Goal: Check status: Check status

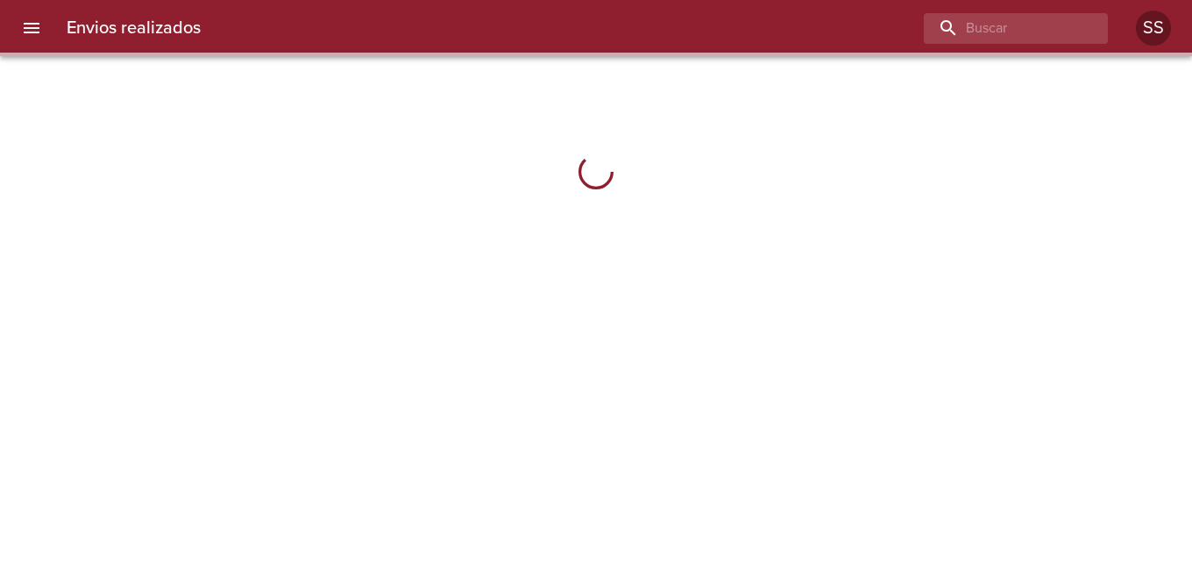
click at [947, 29] on input "buscar" at bounding box center [1001, 28] width 154 height 31
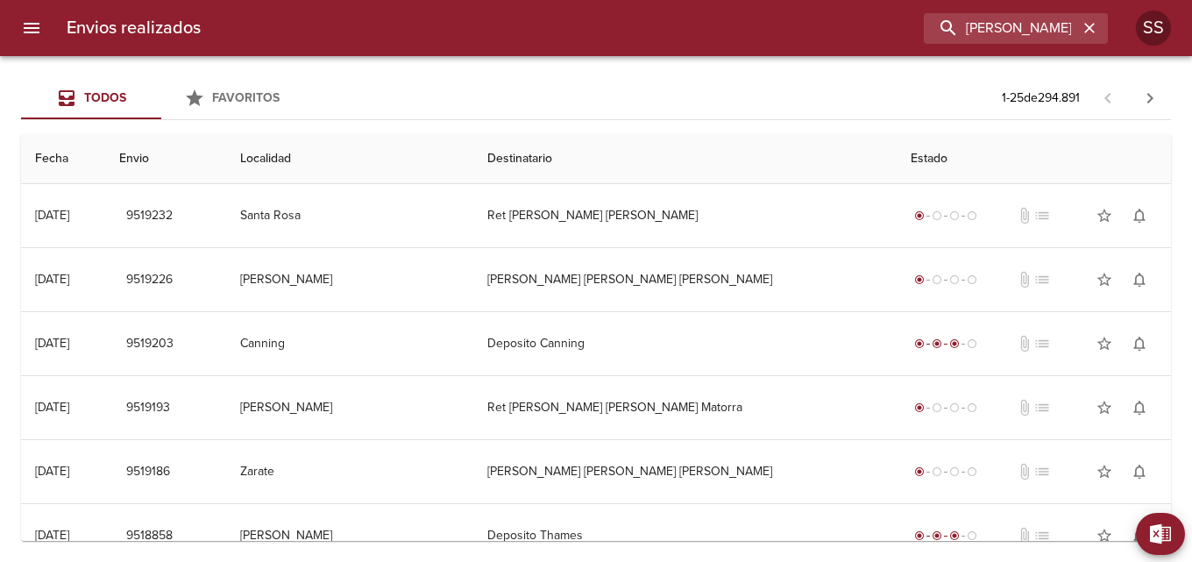
type input "[PERSON_NAME]"
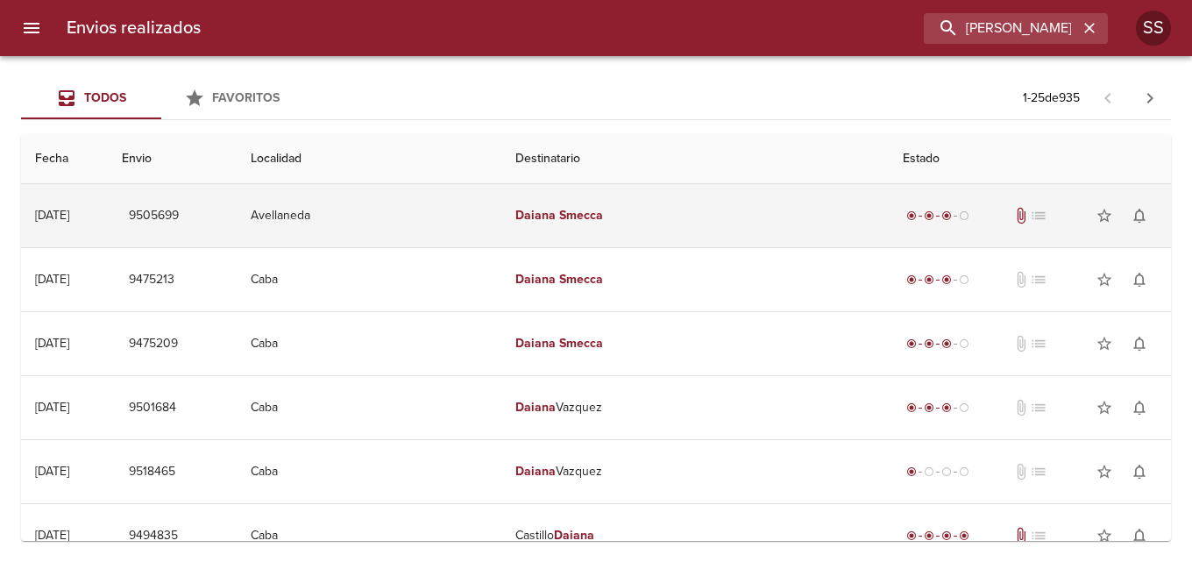
click at [388, 228] on td "Avellaneda" at bounding box center [370, 215] width 266 height 63
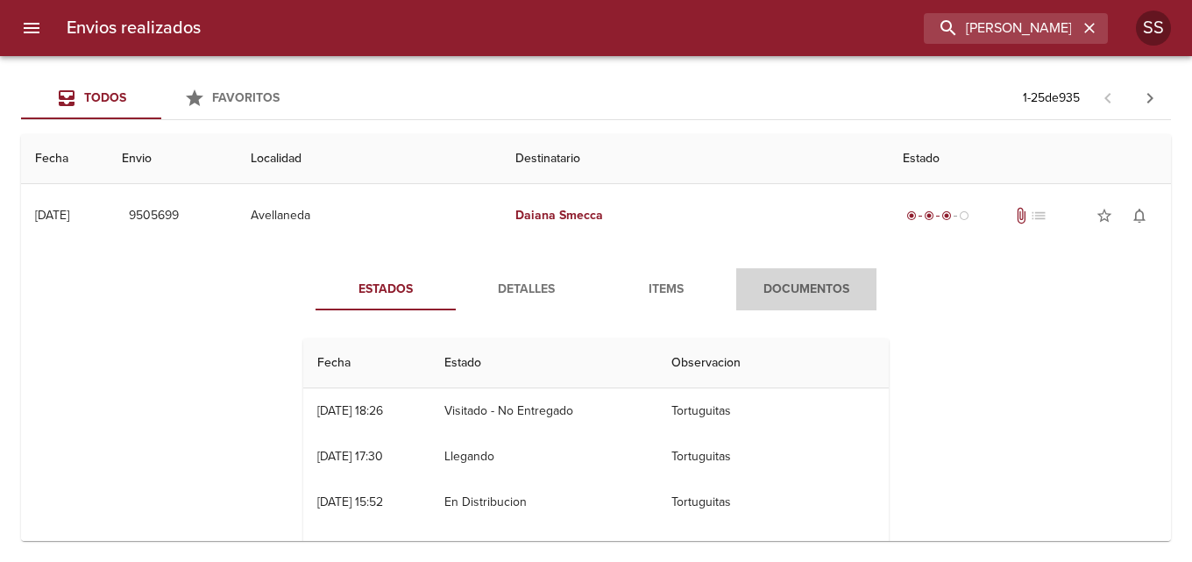
click at [797, 291] on span "Documentos" at bounding box center [806, 290] width 119 height 22
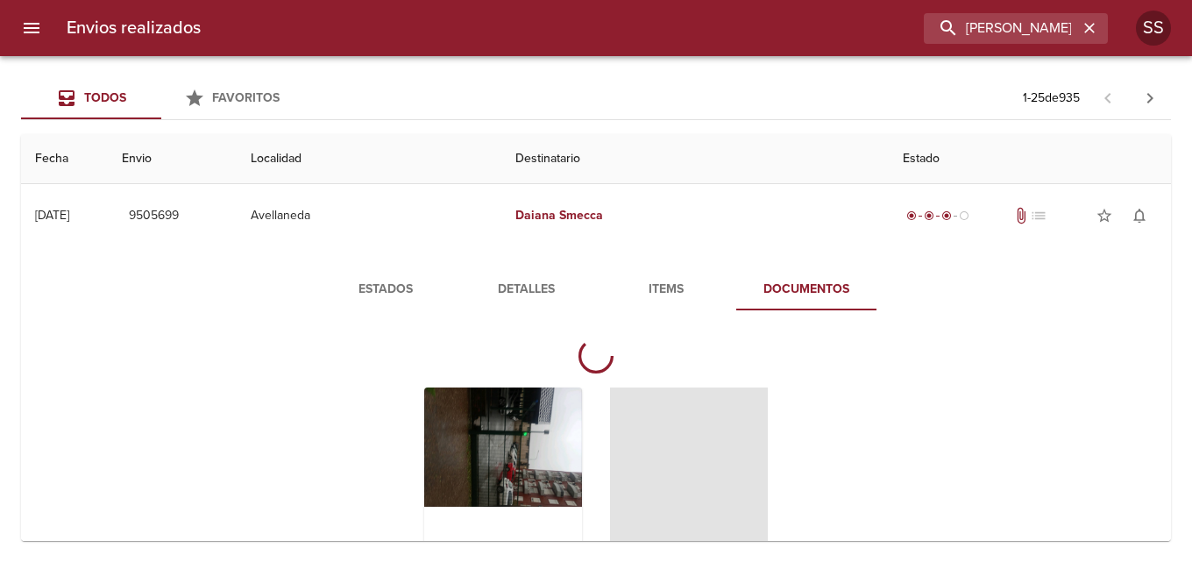
scroll to position [88, 0]
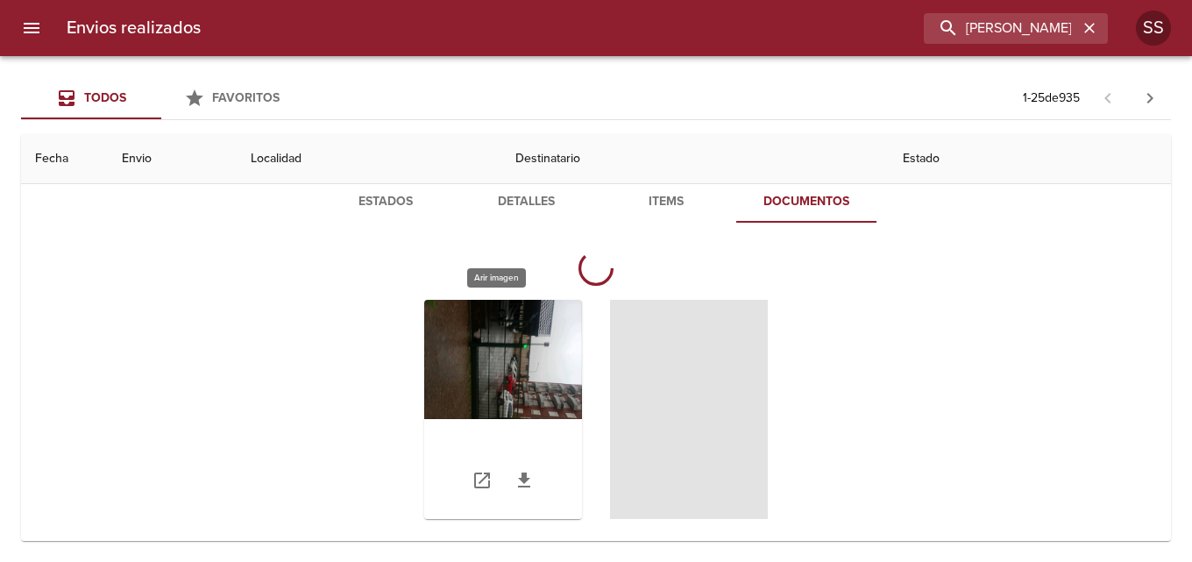
click at [496, 375] on div "Tabla de envíos del cliente" at bounding box center [503, 409] width 158 height 219
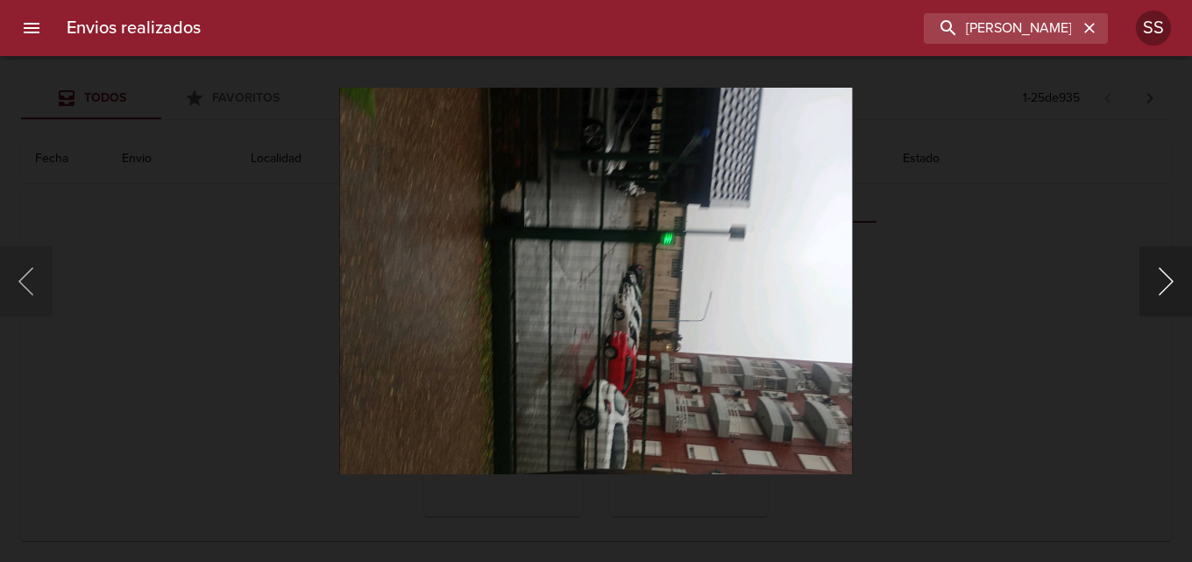
click at [1165, 285] on button "Siguiente" at bounding box center [1166, 281] width 53 height 70
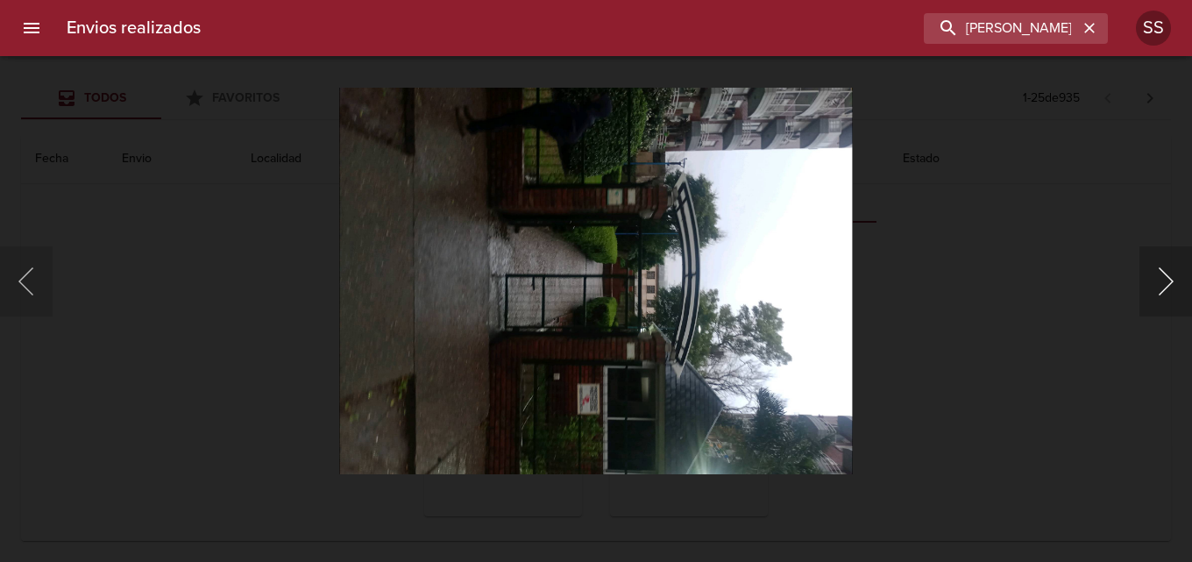
click at [1165, 285] on button "Siguiente" at bounding box center [1166, 281] width 53 height 70
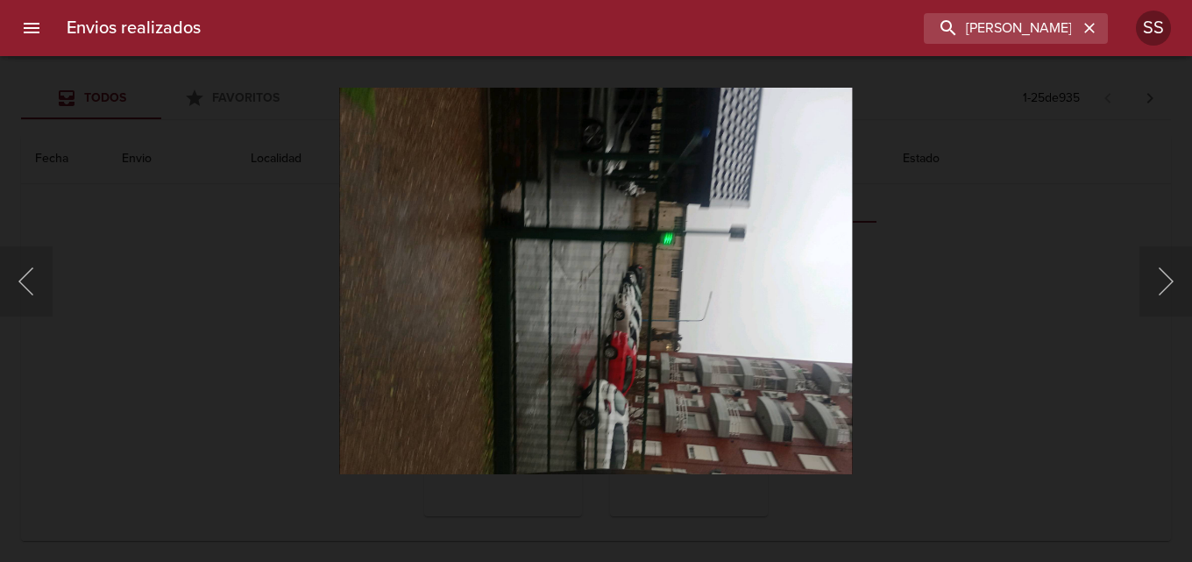
click at [113, 142] on div "Lightbox" at bounding box center [596, 281] width 1192 height 562
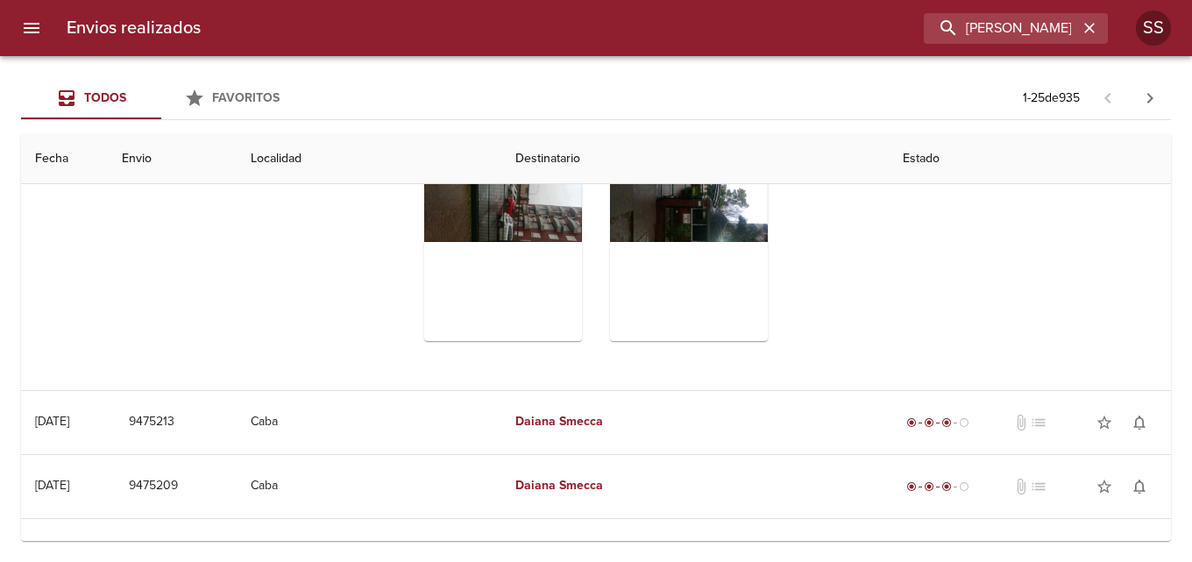
scroll to position [351, 0]
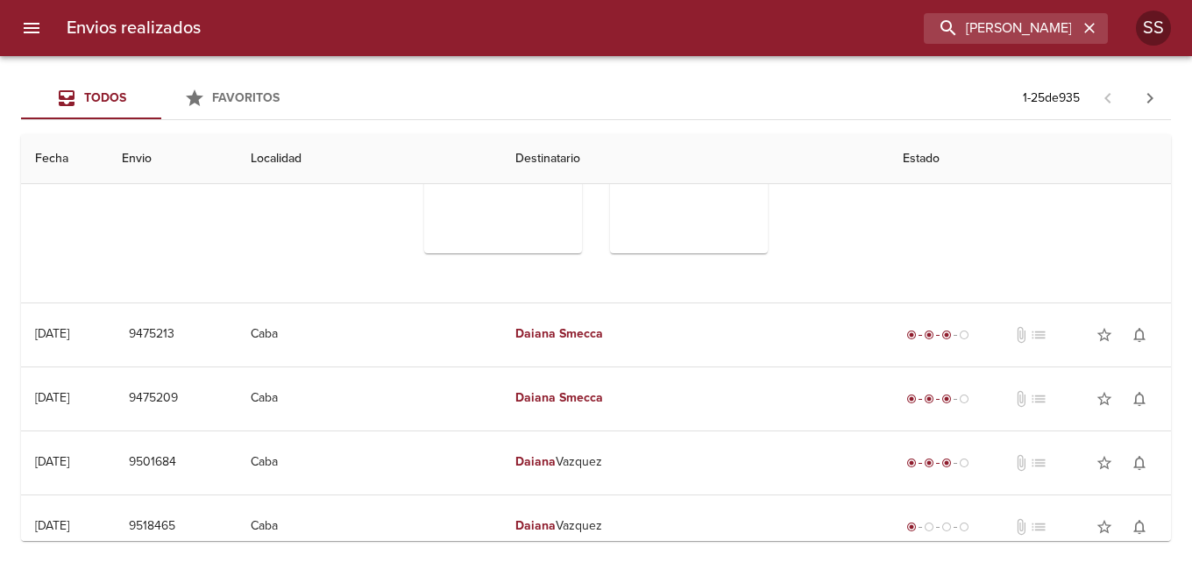
click at [765, 349] on td "[PERSON_NAME]" at bounding box center [694, 334] width 387 height 63
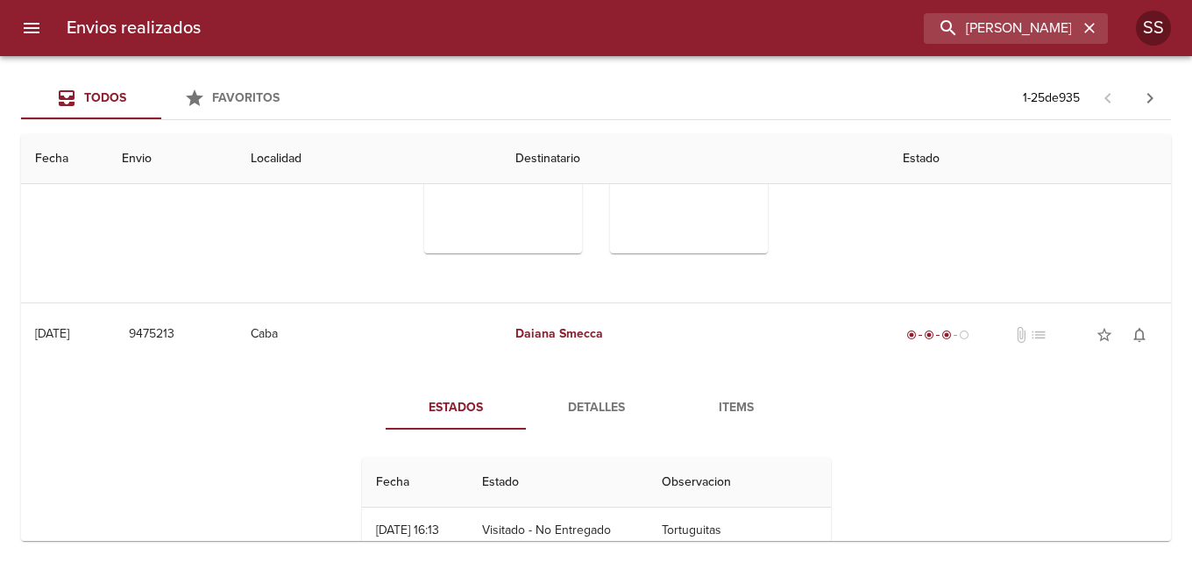
scroll to position [438, 0]
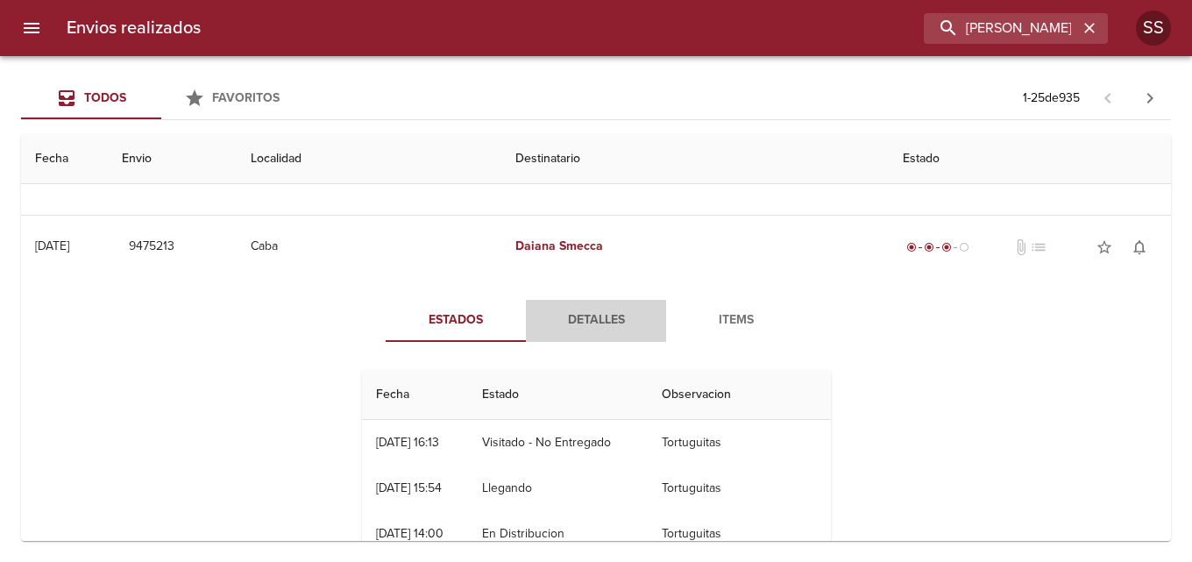
click at [606, 320] on span "Detalles" at bounding box center [596, 320] width 119 height 22
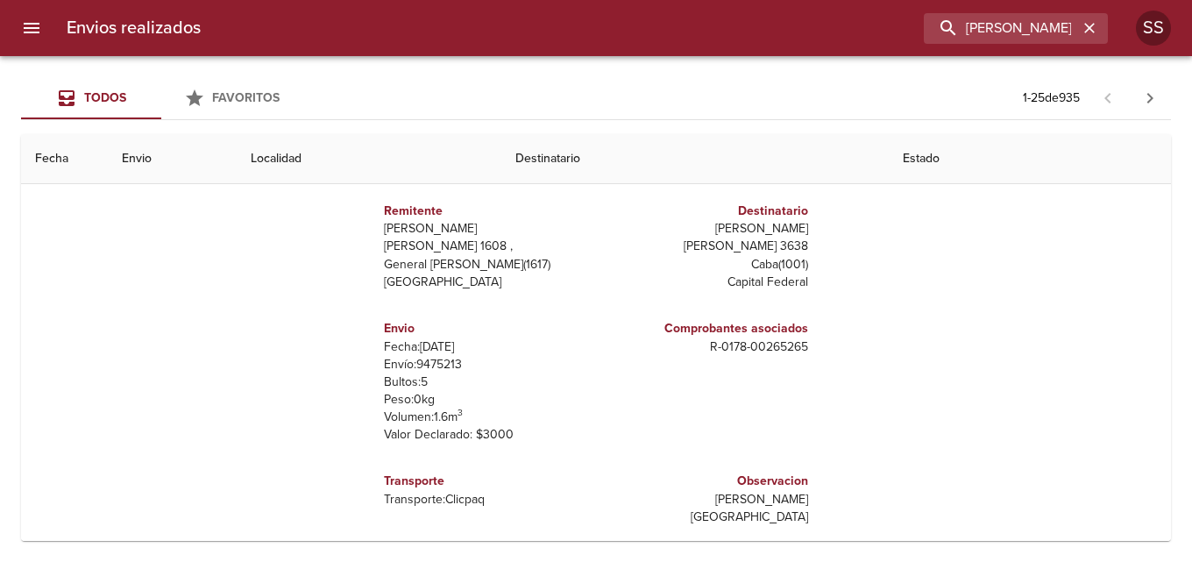
scroll to position [526, 0]
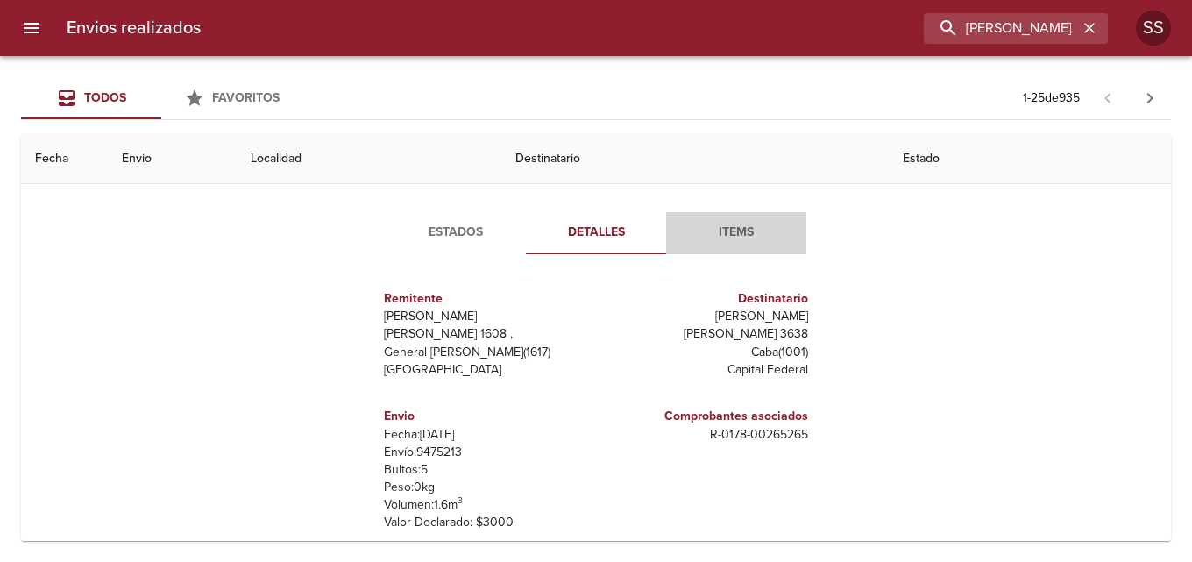
click at [721, 234] on span "Items" at bounding box center [736, 233] width 119 height 22
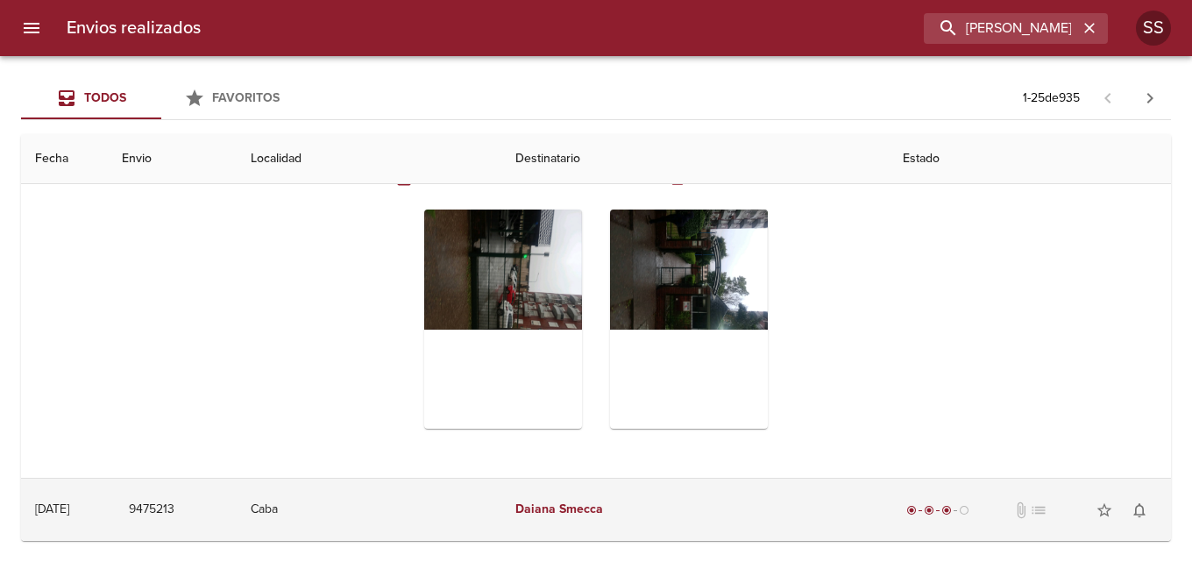
scroll to position [0, 0]
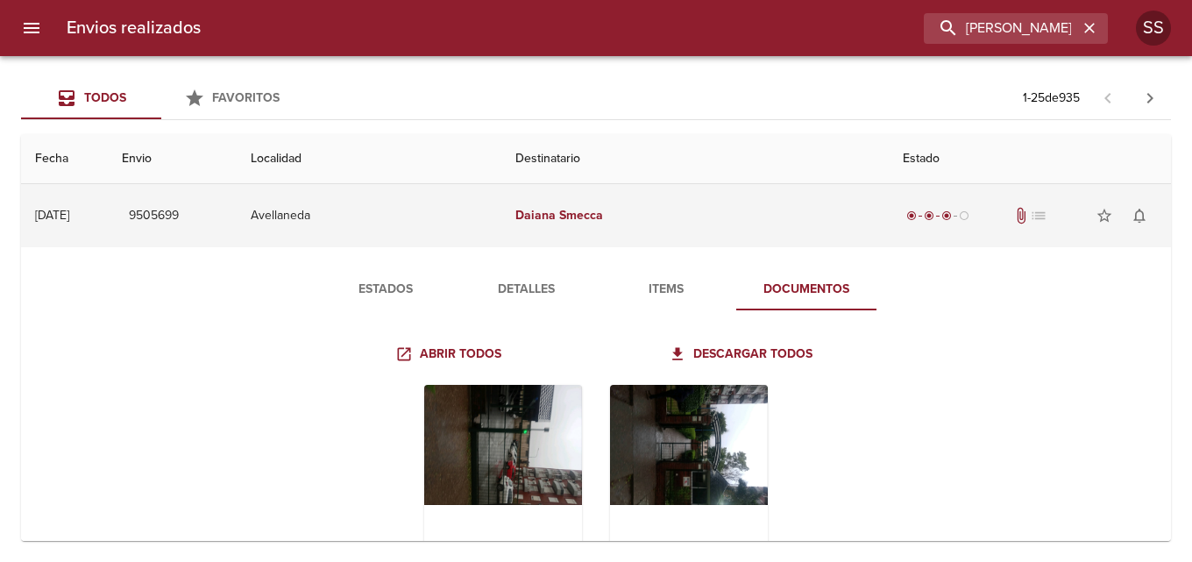
click at [556, 215] on em "Daiana" at bounding box center [535, 215] width 40 height 15
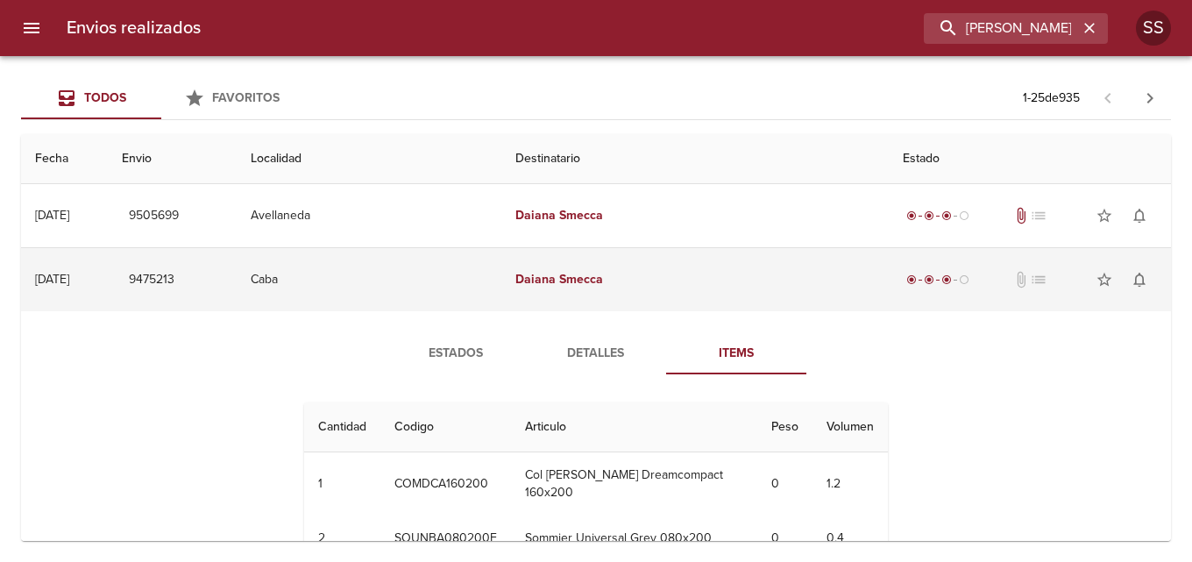
click at [556, 285] on em "Daiana" at bounding box center [535, 279] width 40 height 15
